Goal: Navigation & Orientation: Find specific page/section

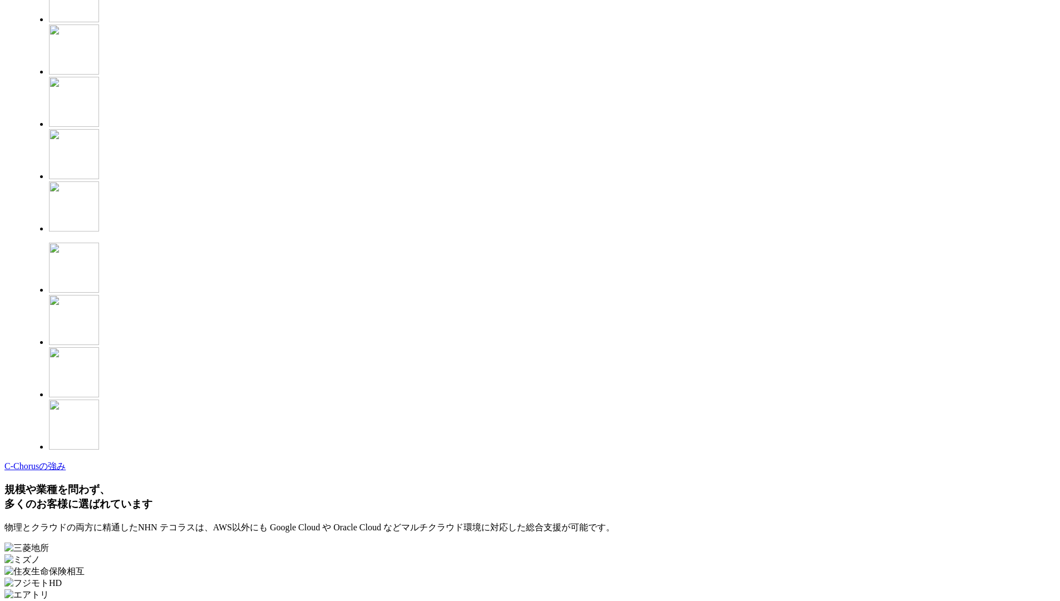
scroll to position [2935, 0]
